Goal: Information Seeking & Learning: Understand process/instructions

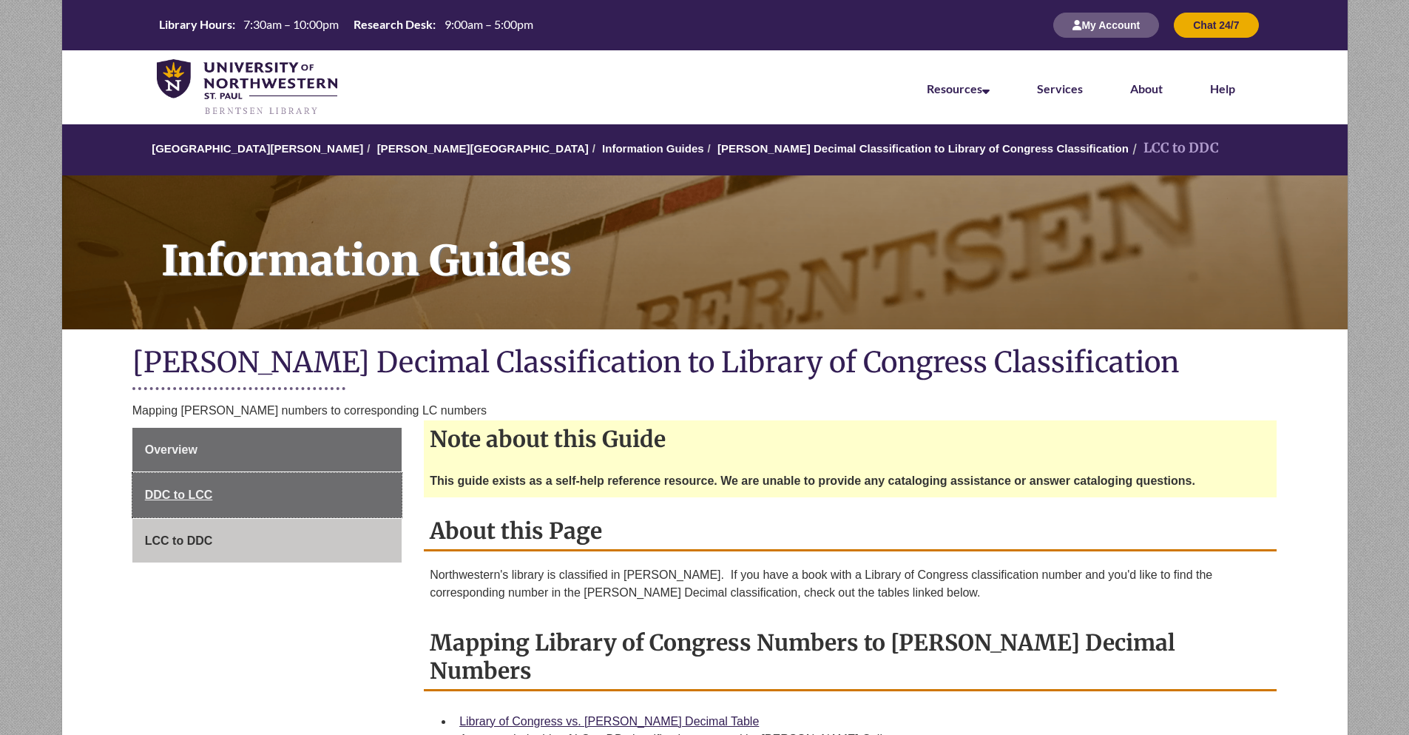
click at [266, 494] on link "DDC to LCC" at bounding box center [266, 495] width 269 height 44
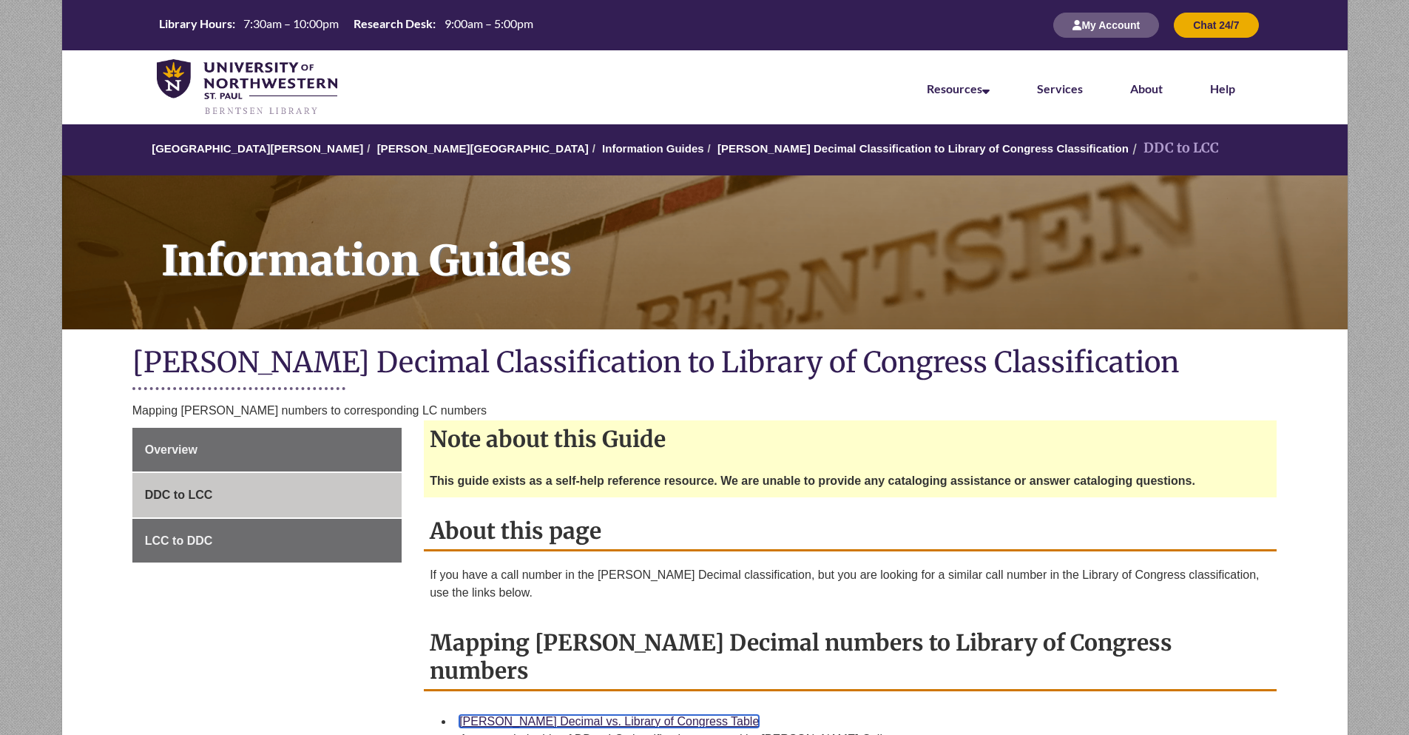
click at [578, 715] on link "[PERSON_NAME] Decimal vs. Library of Congress Table" at bounding box center [609, 721] width 300 height 13
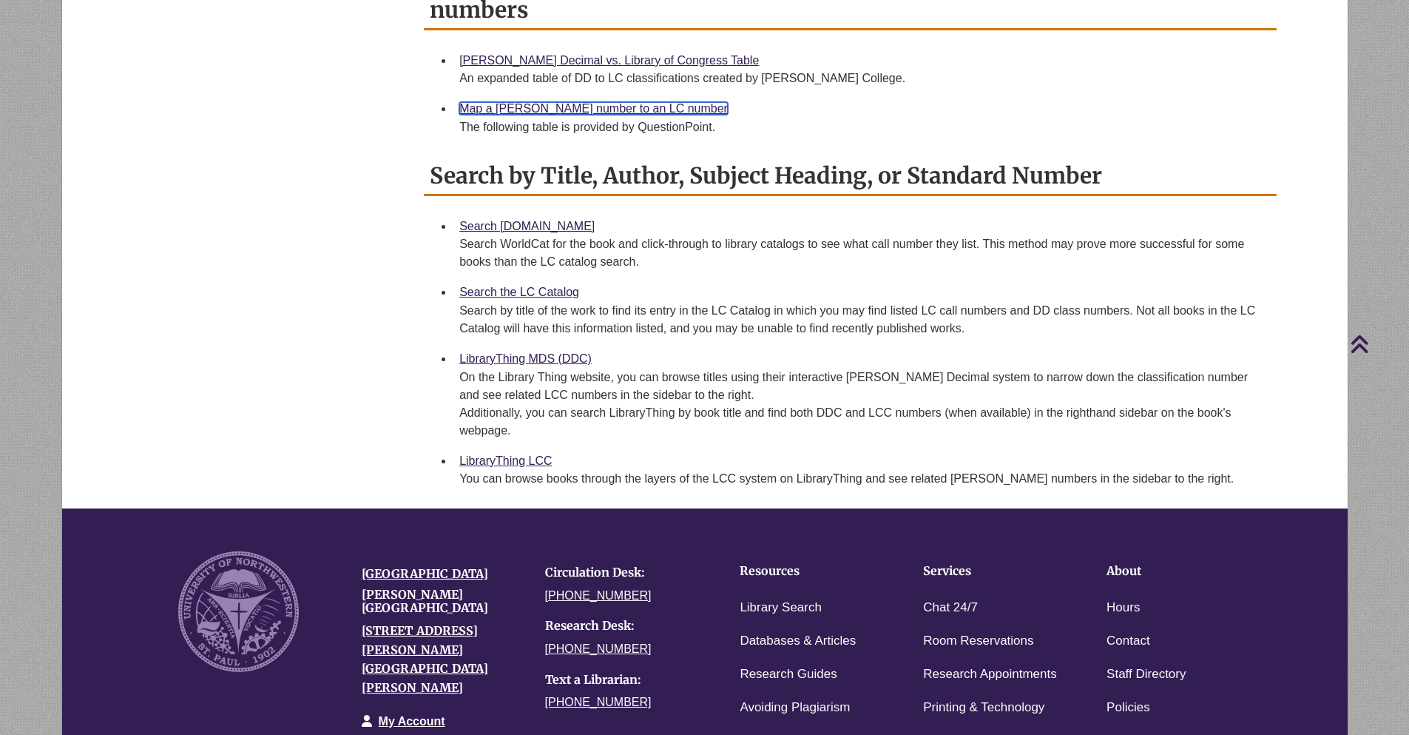
click at [561, 102] on link "Map a [PERSON_NAME] number to an LC number" at bounding box center [593, 108] width 269 height 13
